Goal: Go to known website: Access a specific website the user already knows

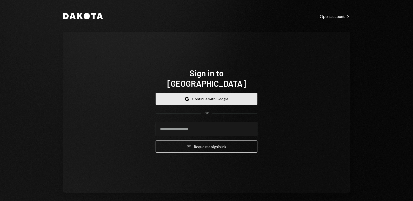
click at [172, 93] on button "Google Continue with Google" at bounding box center [206, 99] width 102 height 12
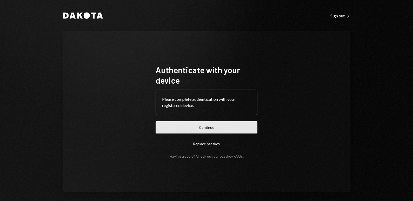
click at [169, 126] on button "Continue" at bounding box center [206, 127] width 102 height 12
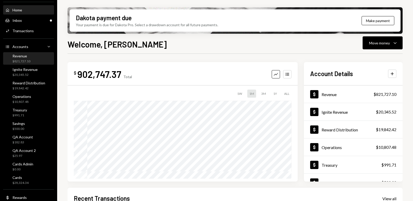
scroll to position [11, 0]
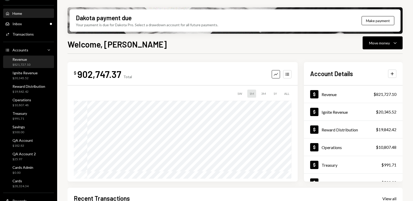
click at [27, 63] on div "$821,727.10" at bounding box center [21, 65] width 18 height 4
